Goal: Find specific page/section: Find specific page/section

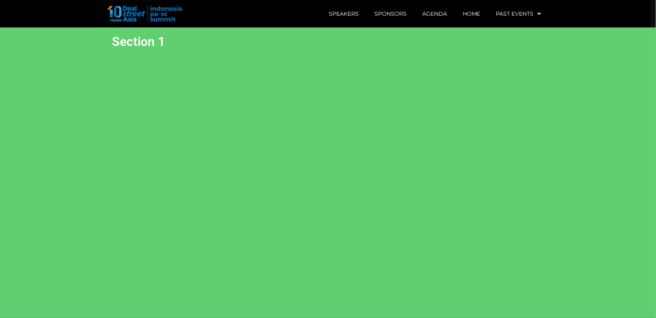
click at [185, 182] on section "Section 1" at bounding box center [328, 172] width 656 height 291
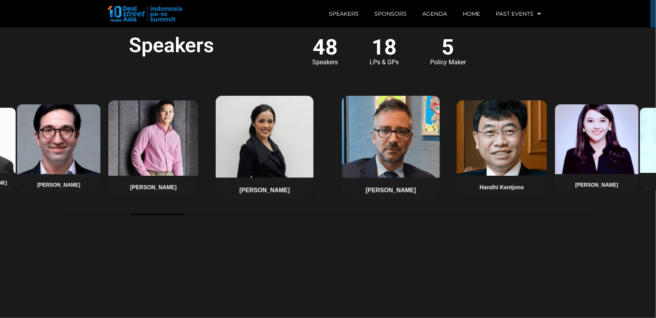
scroll to position [593, 0]
click at [269, 306] on section "Speakers 48 Speakers 18 LPs & GPs 5 Policy Maker Stefanus Hadiwidjaja Claudia K…" at bounding box center [328, 172] width 656 height 291
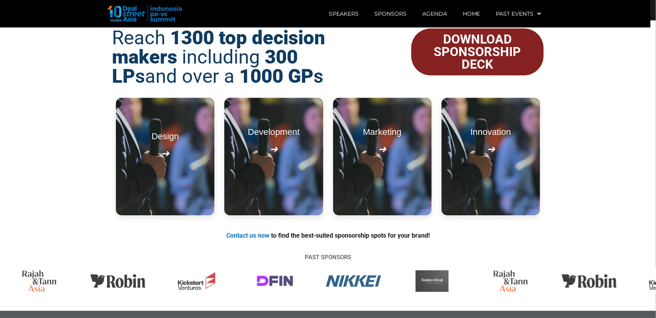
scroll to position [890, 3]
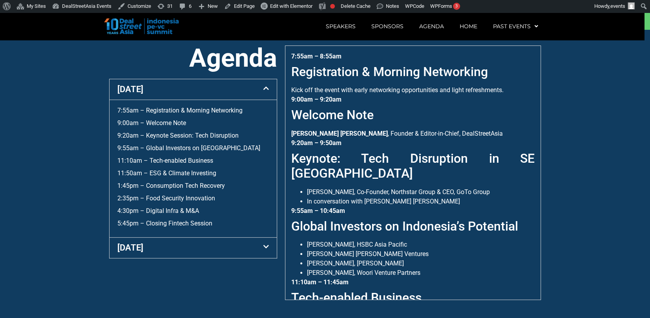
scroll to position [291, 0]
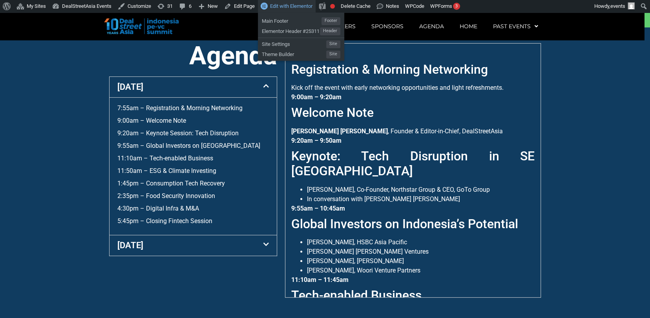
click at [272, 4] on span "Edit with Elementor" at bounding box center [291, 6] width 42 height 6
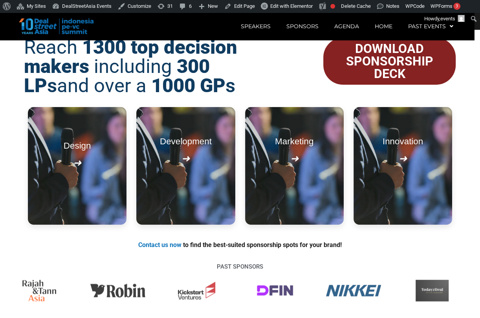
scroll to position [885, 5]
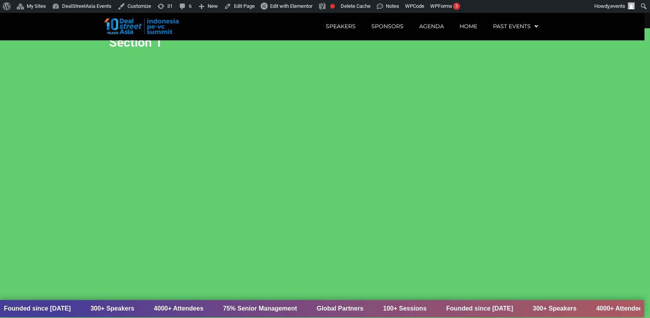
scroll to position [5, 0]
click at [479, 261] on section "Section 1" at bounding box center [325, 174] width 650 height 291
